Goal: Transaction & Acquisition: Purchase product/service

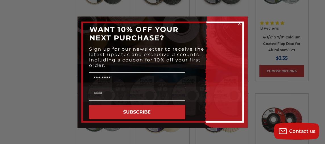
scroll to position [539, 0]
click at [239, 24] on icon "Close dialog" at bounding box center [239, 23] width 2 height 2
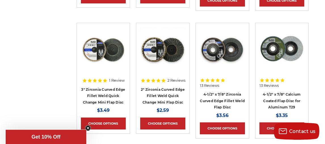
scroll to position [482, 0]
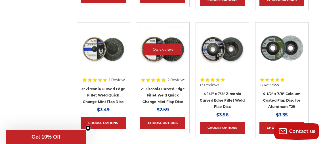
click at [181, 55] on img at bounding box center [162, 48] width 45 height 45
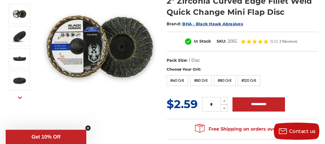
scroll to position [85, 0]
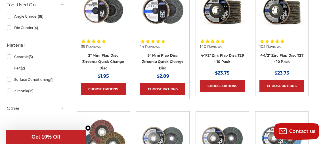
scroll to position [142, 0]
